Goal: Navigation & Orientation: Find specific page/section

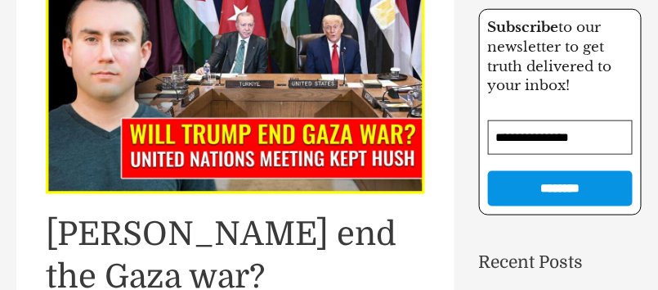
scroll to position [305, 0]
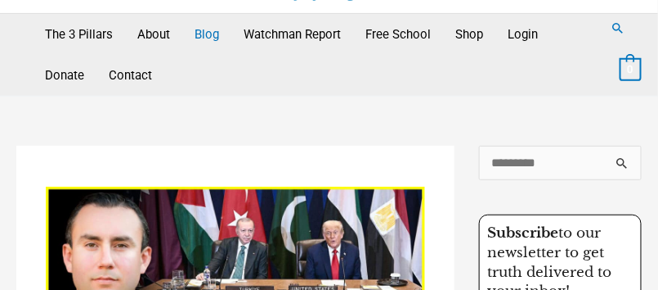
scroll to position [87, 0]
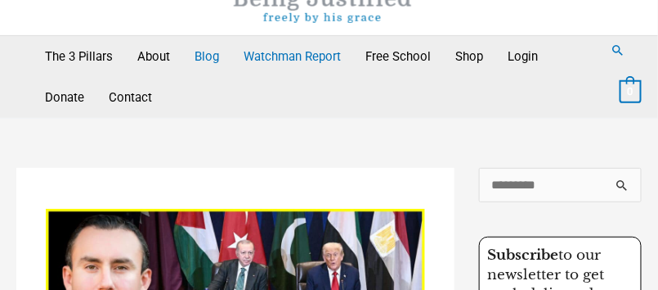
click at [295, 52] on link "Watchman Report" at bounding box center [292, 56] width 122 height 41
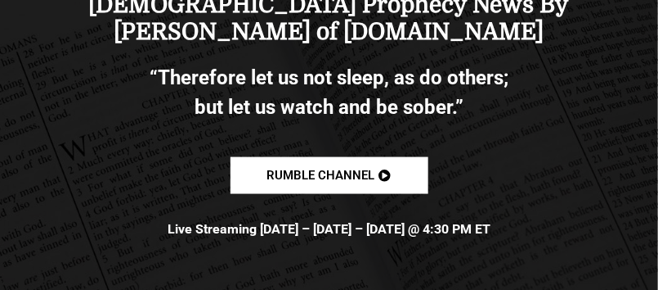
scroll to position [392, 0]
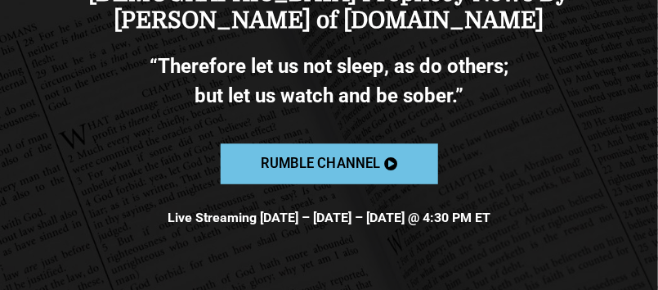
click at [339, 163] on span "Rumble channel" at bounding box center [320, 164] width 119 height 14
